Goal: Task Accomplishment & Management: Complete application form

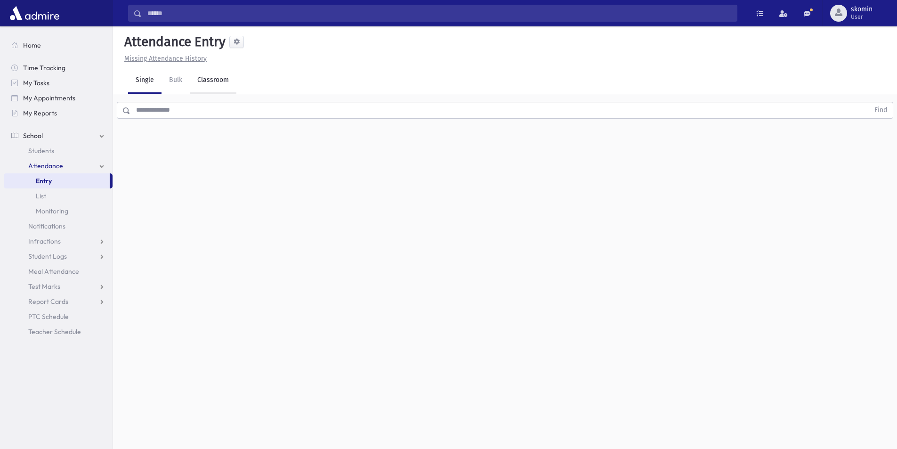
click at [214, 85] on link "Classroom" at bounding box center [213, 80] width 47 height 26
click at [247, 123] on div "--Select One--" at bounding box center [256, 122] width 93 height 10
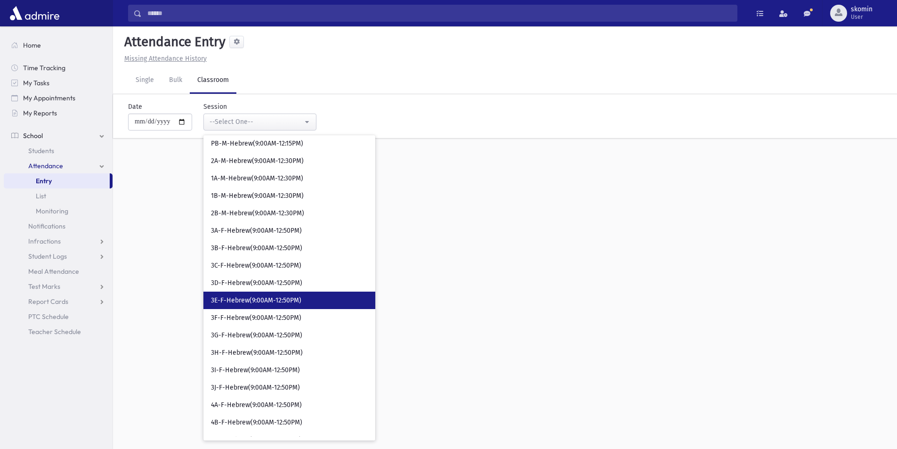
scroll to position [927, 0]
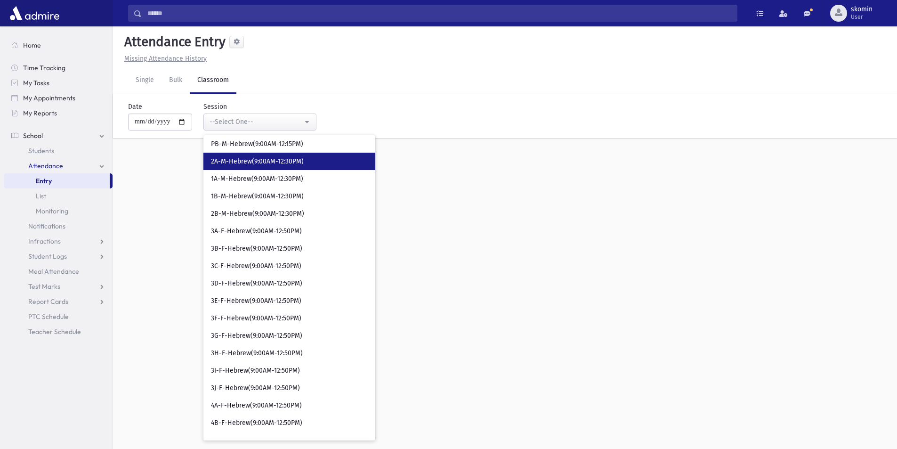
click at [255, 159] on span "2A-M-Hebrew(9:00AM-12:30PM)" at bounding box center [257, 161] width 93 height 9
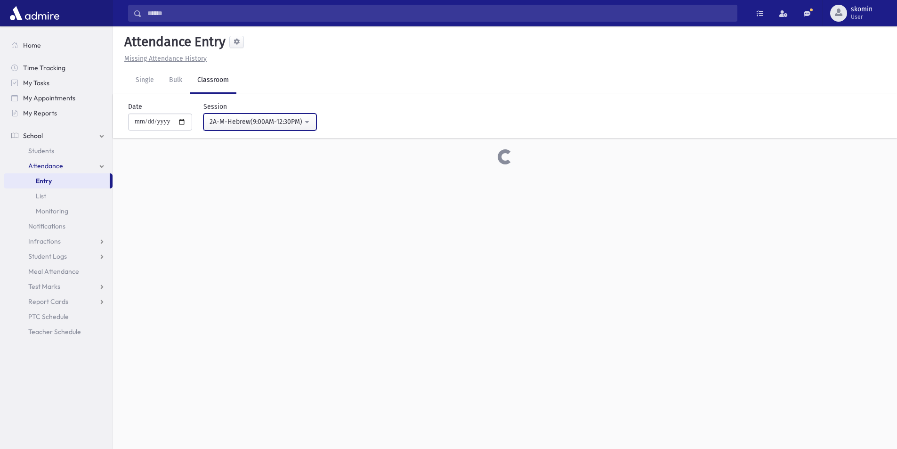
drag, startPoint x: 301, startPoint y: 122, endPoint x: 295, endPoint y: 148, distance: 26.0
click at [299, 123] on div "2A-M-Hebrew(9:00AM-12:30PM)" at bounding box center [256, 122] width 93 height 10
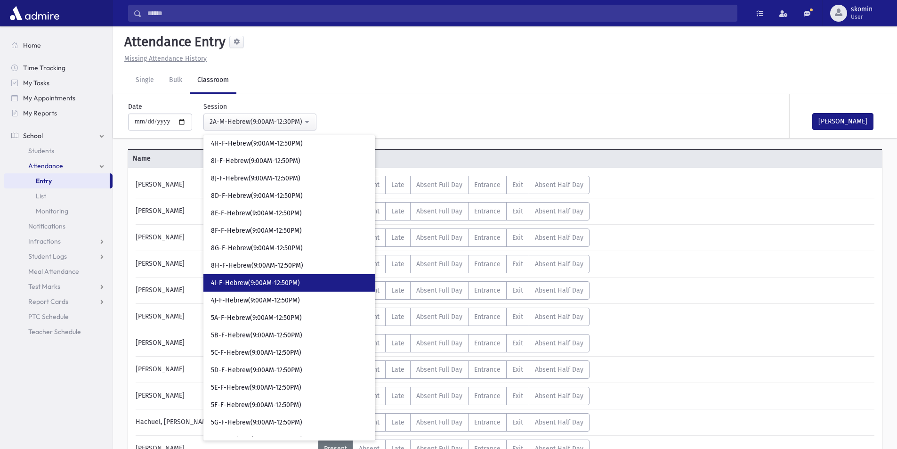
scroll to position [1358, 0]
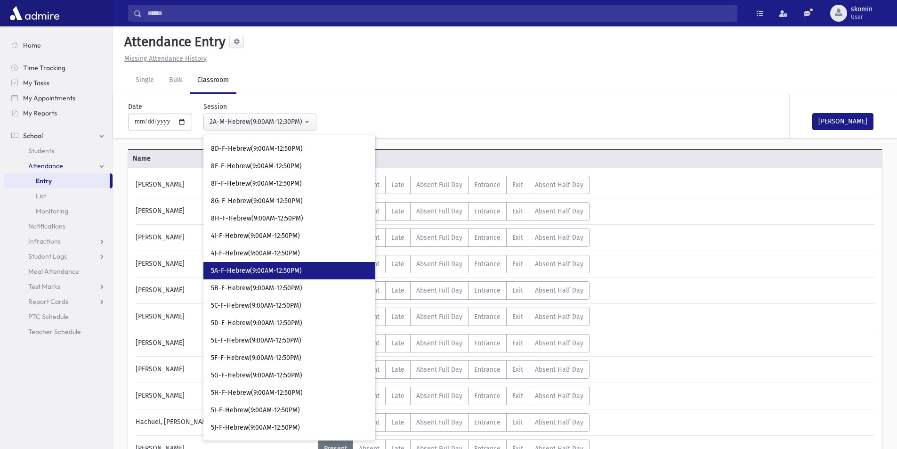
click at [238, 262] on link "5A-F-Hebrew(9:00AM-12:50PM)" at bounding box center [289, 270] width 172 height 17
select select "*****"
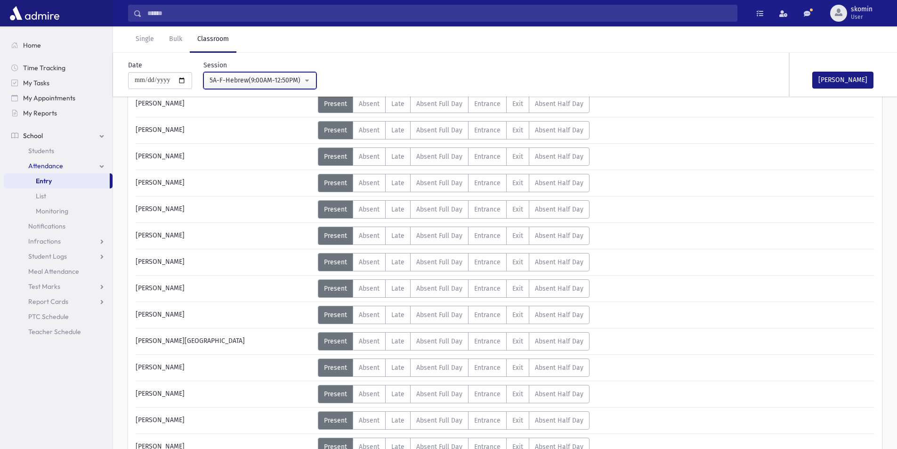
scroll to position [515, 0]
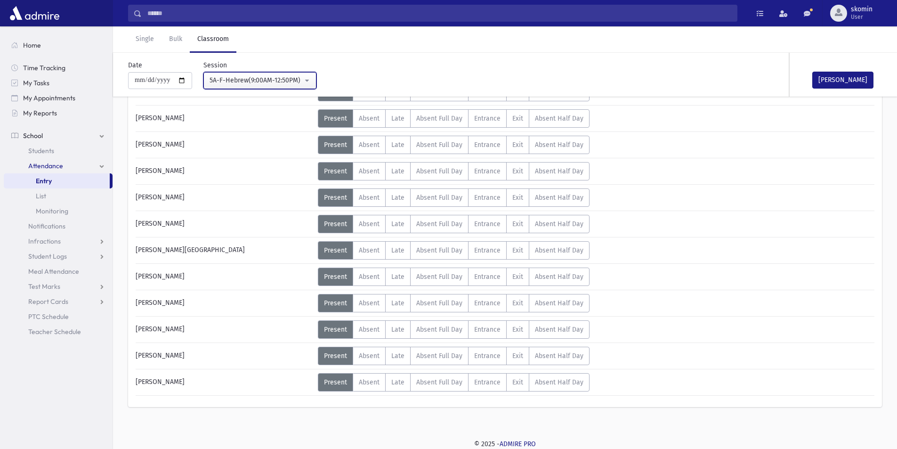
click at [233, 80] on div "5A-F-Hebrew(9:00AM-12:50PM)" at bounding box center [256, 80] width 93 height 10
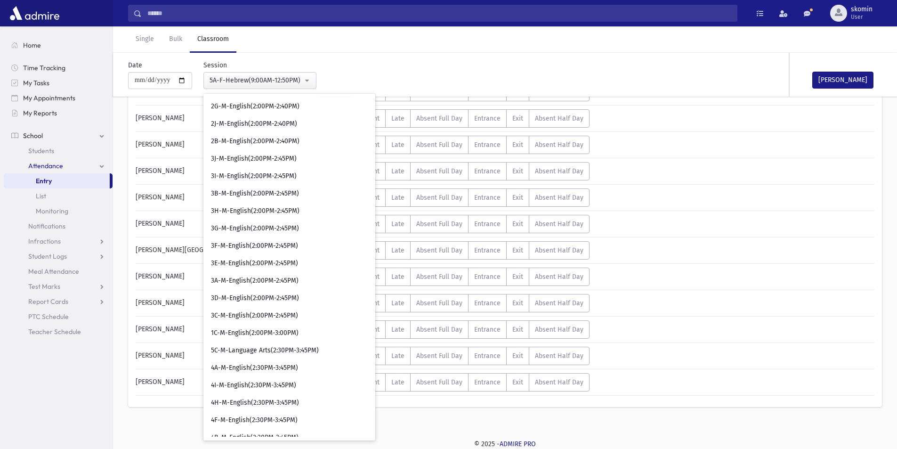
scroll to position [5755, 0]
